Goal: Book appointment/travel/reservation

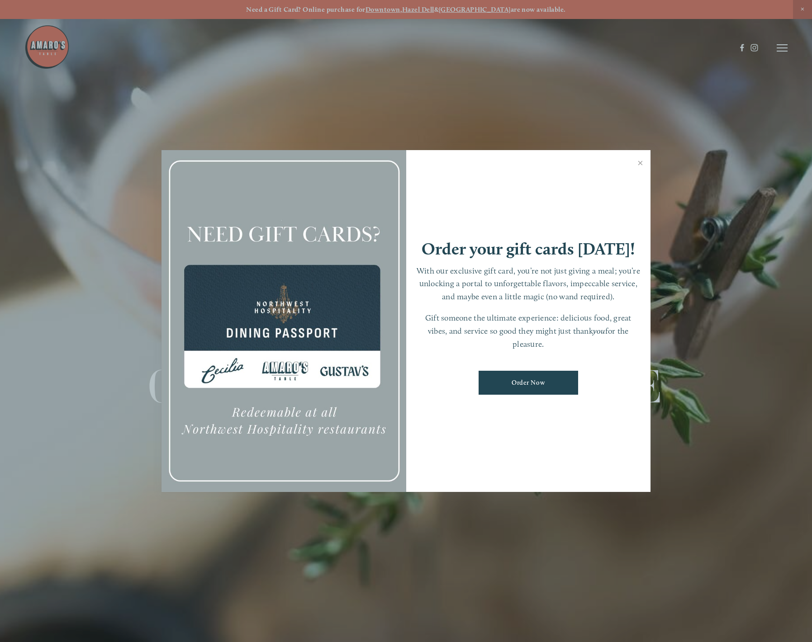
click at [642, 162] on link "Close" at bounding box center [641, 164] width 18 height 25
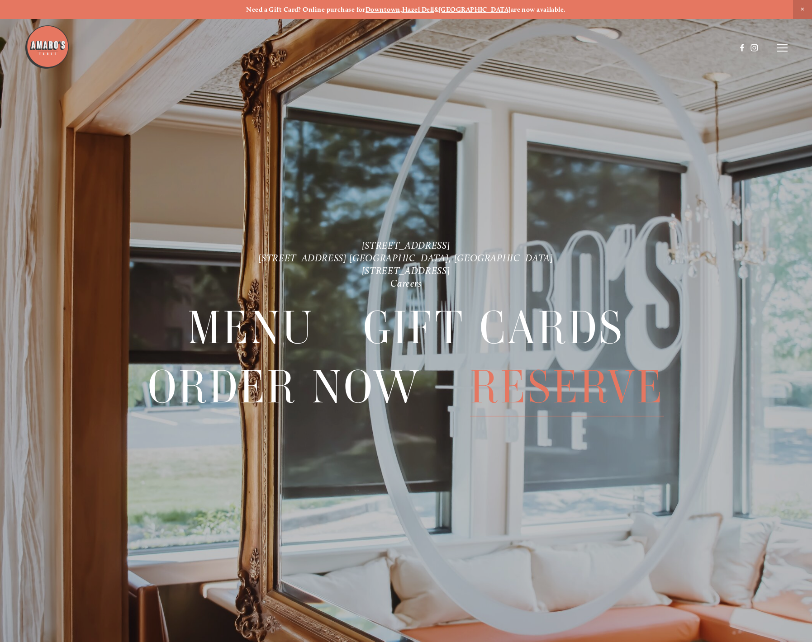
drag, startPoint x: 535, startPoint y: 386, endPoint x: 531, endPoint y: 385, distance: 4.7
click at [535, 386] on span "Reserve" at bounding box center [567, 387] width 194 height 59
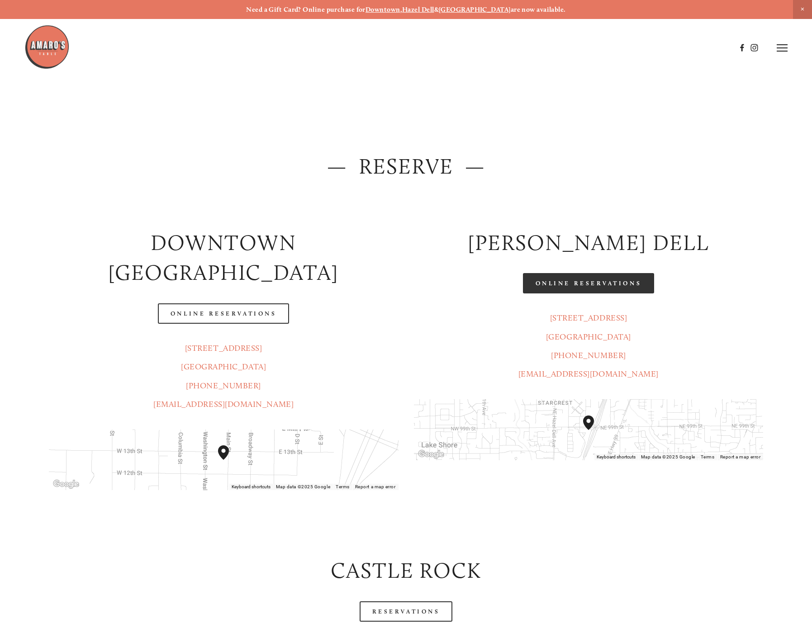
click at [582, 286] on link "Online Reservations" at bounding box center [588, 283] width 131 height 20
